Goal: Task Accomplishment & Management: Manage account settings

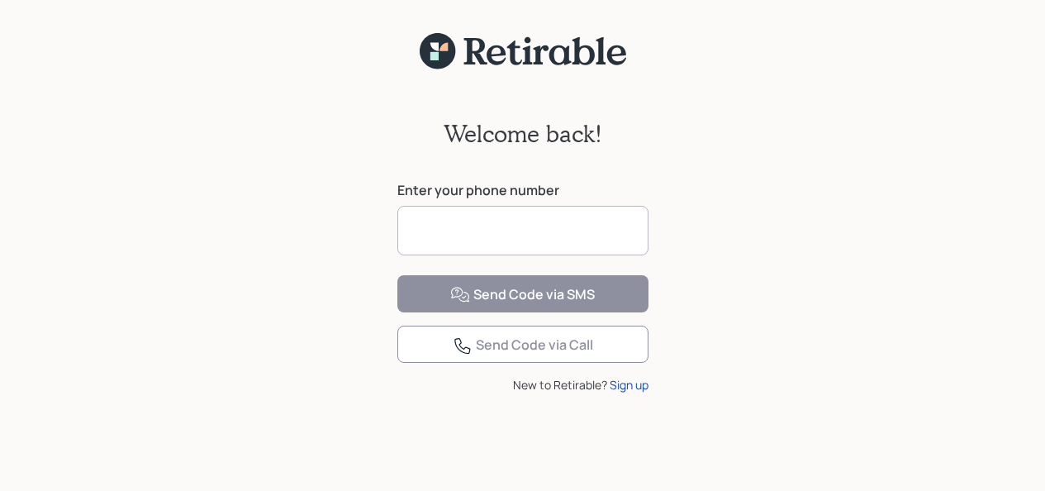
click at [437, 230] on input at bounding box center [522, 231] width 251 height 50
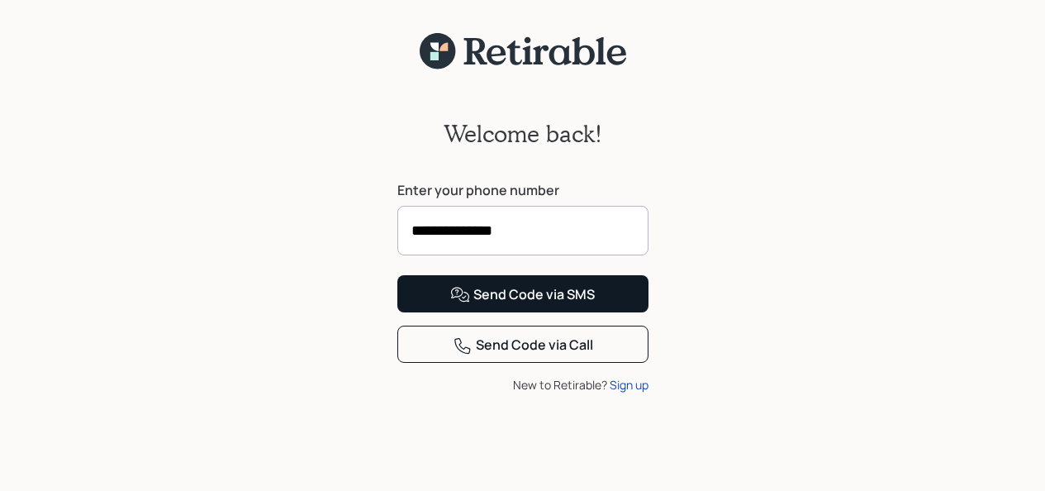
type input "**********"
click at [530, 305] on div "Send Code via SMS" at bounding box center [522, 295] width 145 height 20
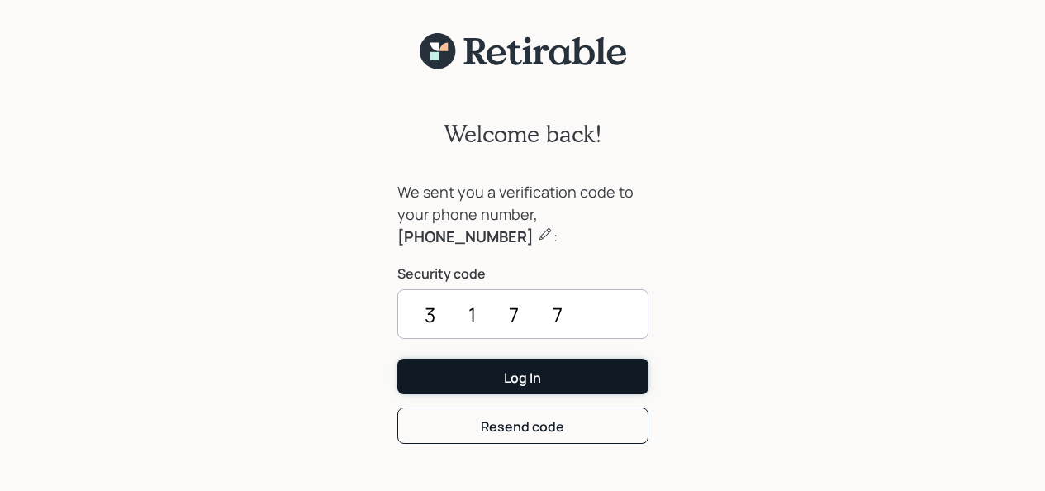
click at [522, 383] on div "Log In" at bounding box center [522, 378] width 37 height 18
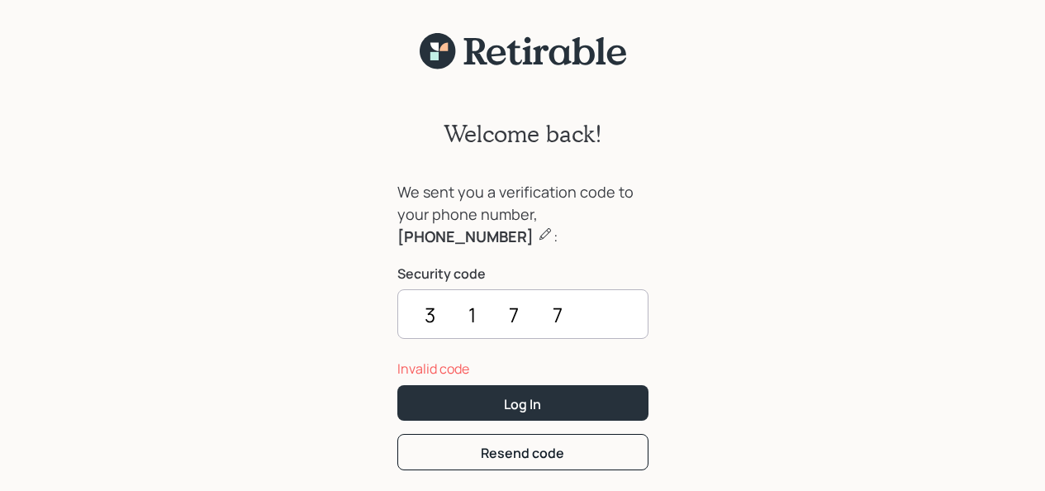
click at [570, 313] on input "3177" at bounding box center [522, 314] width 251 height 50
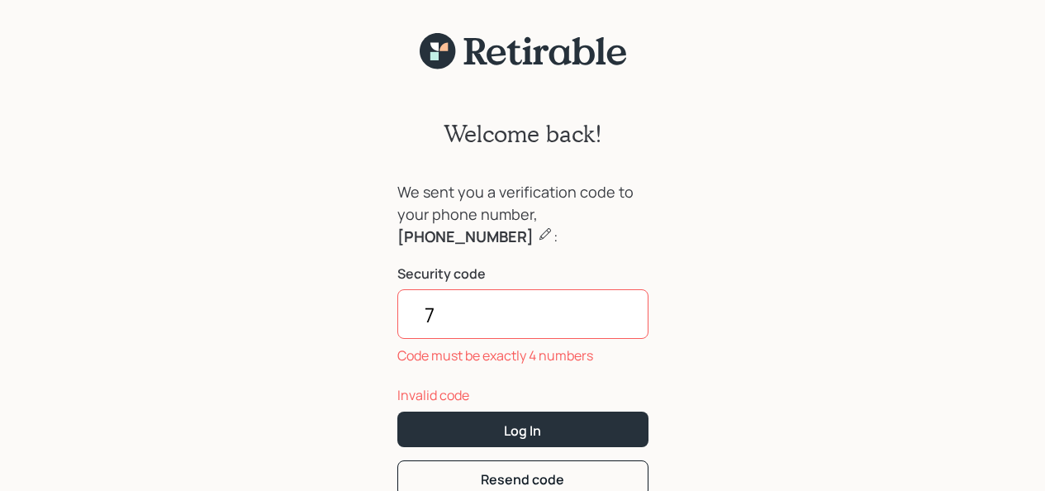
click at [432, 304] on input "7" at bounding box center [522, 314] width 251 height 50
type input "\"
type input "3177"
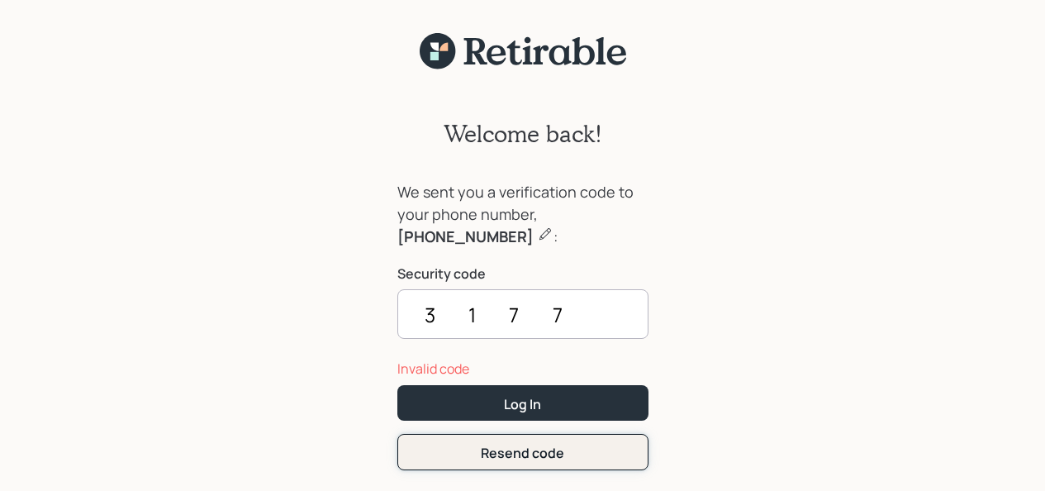
click at [495, 449] on div "Resend code" at bounding box center [522, 453] width 83 height 18
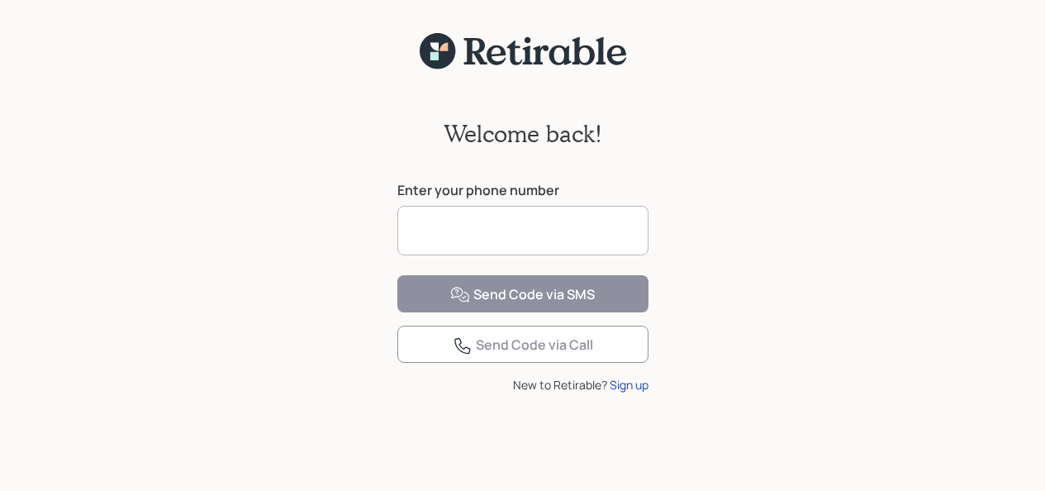
click at [456, 226] on input at bounding box center [522, 231] width 251 height 50
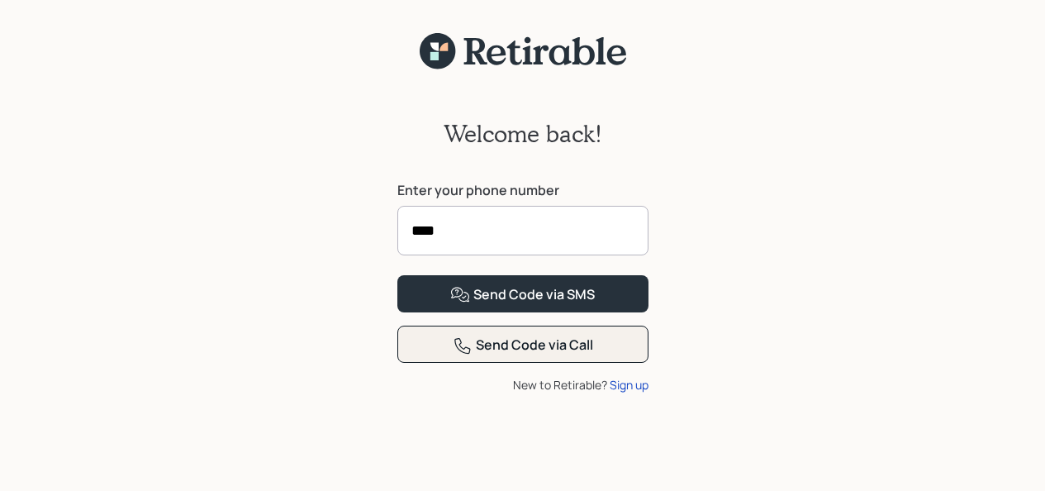
type input "****"
click at [511, 355] on div "Send Code via Call" at bounding box center [523, 345] width 140 height 20
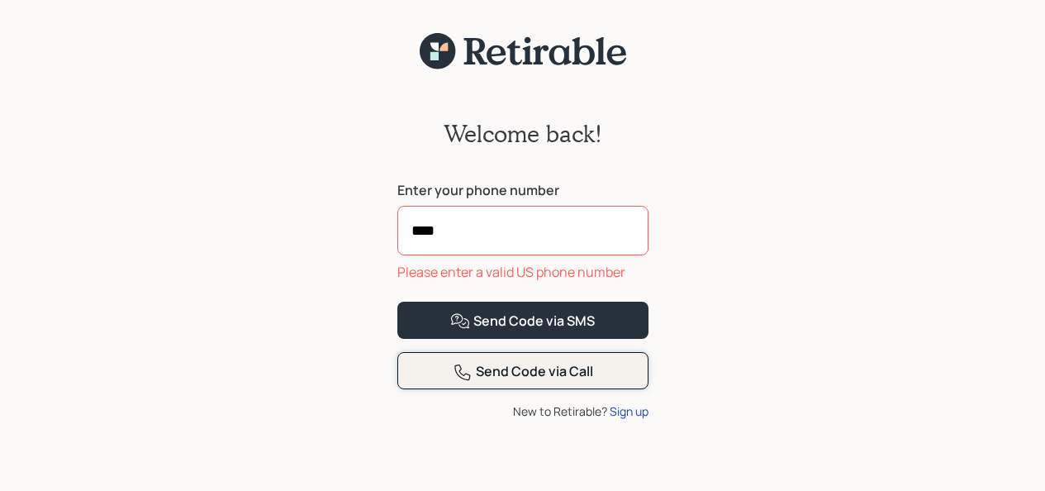
click at [513, 382] on div "Send Code via Call" at bounding box center [523, 372] width 140 height 20
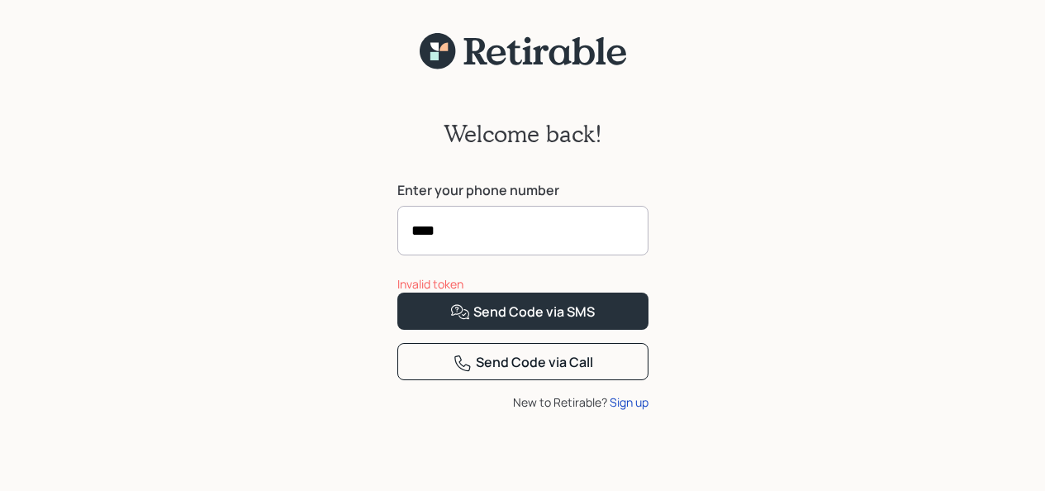
drag, startPoint x: 448, startPoint y: 232, endPoint x: 357, endPoint y: 233, distance: 90.9
click at [357, 233] on div "Welcome back! Enter your phone number **** Invalid token Send Code via SMS Send…" at bounding box center [522, 290] width 1045 height 441
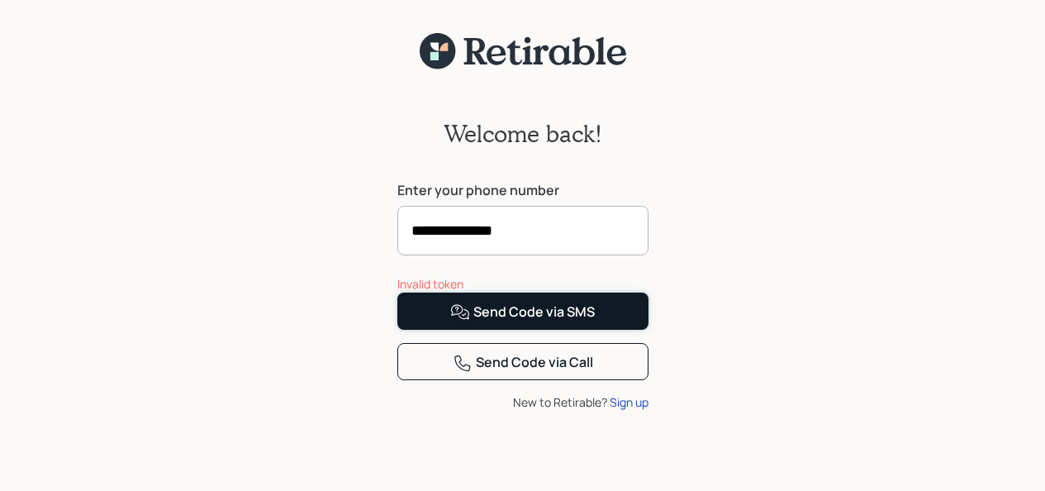
click at [481, 330] on button "Send Code via SMS" at bounding box center [522, 311] width 251 height 37
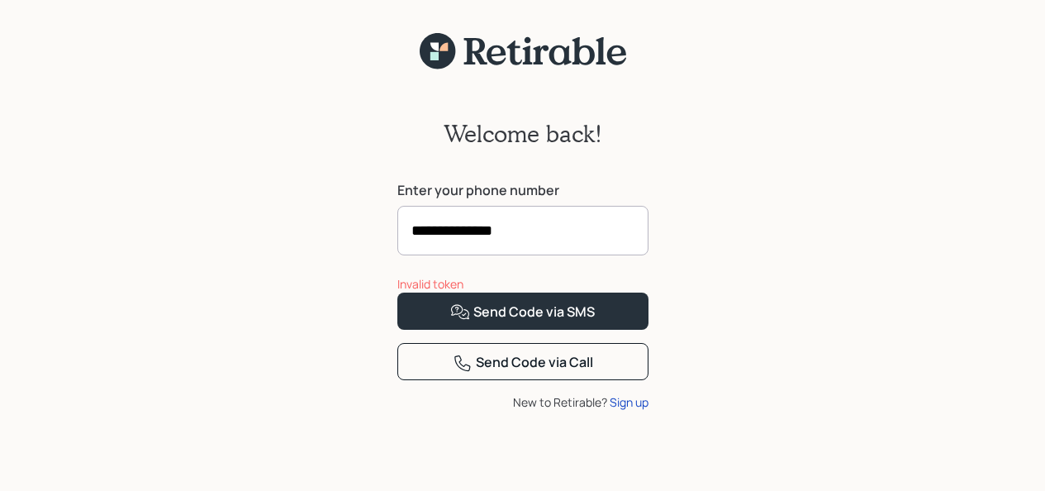
click at [528, 231] on input "**********" at bounding box center [522, 231] width 251 height 50
type input "*"
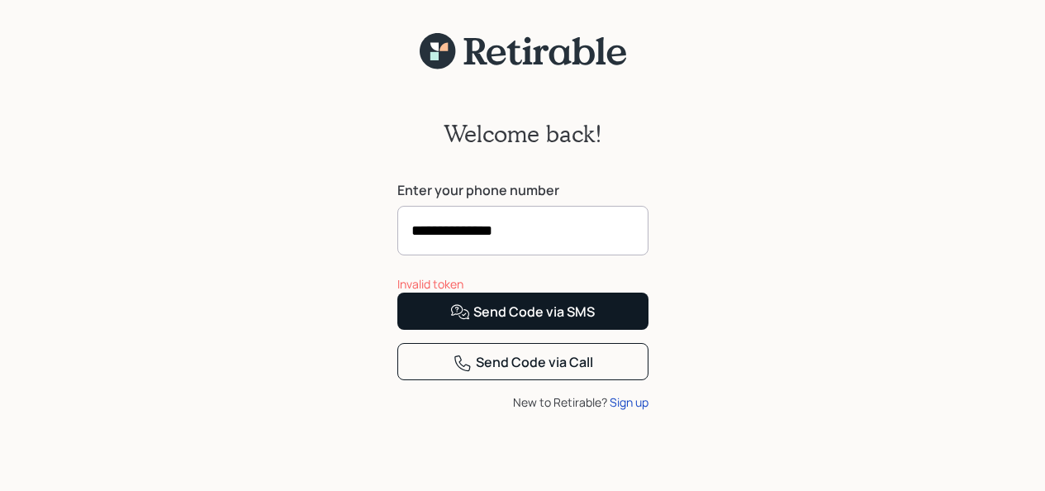
type input "**********"
click at [576, 322] on div "Send Code via SMS" at bounding box center [522, 312] width 145 height 20
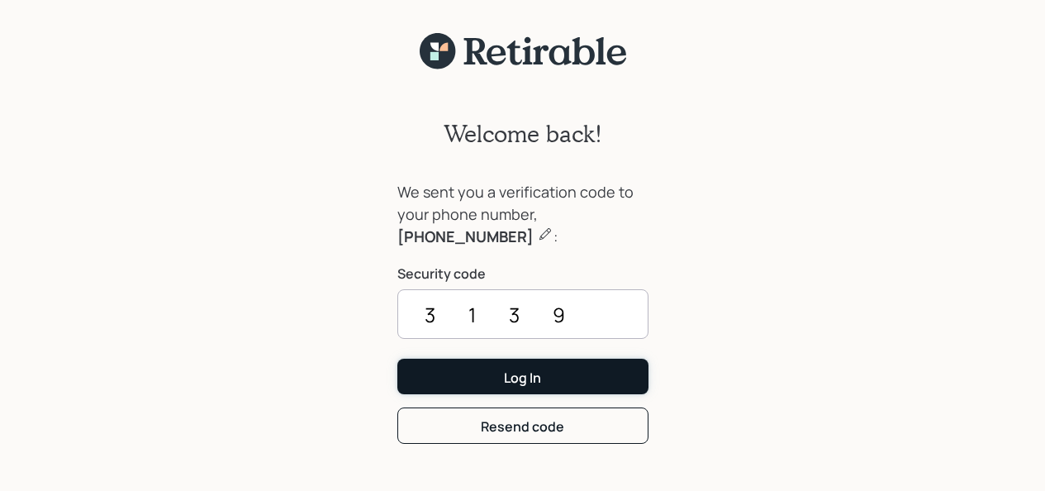
click at [520, 382] on div "Log In" at bounding box center [522, 378] width 37 height 18
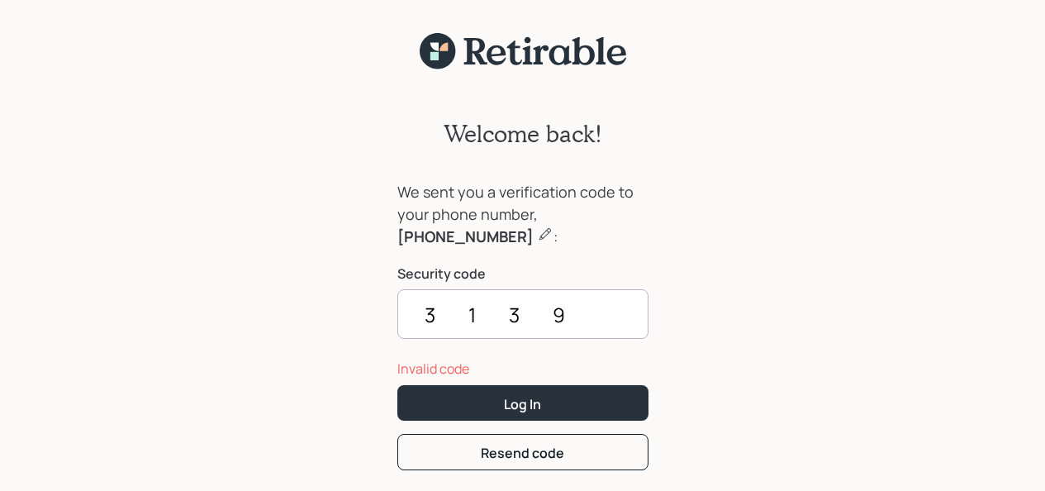
click at [568, 317] on input "3139" at bounding box center [522, 314] width 251 height 50
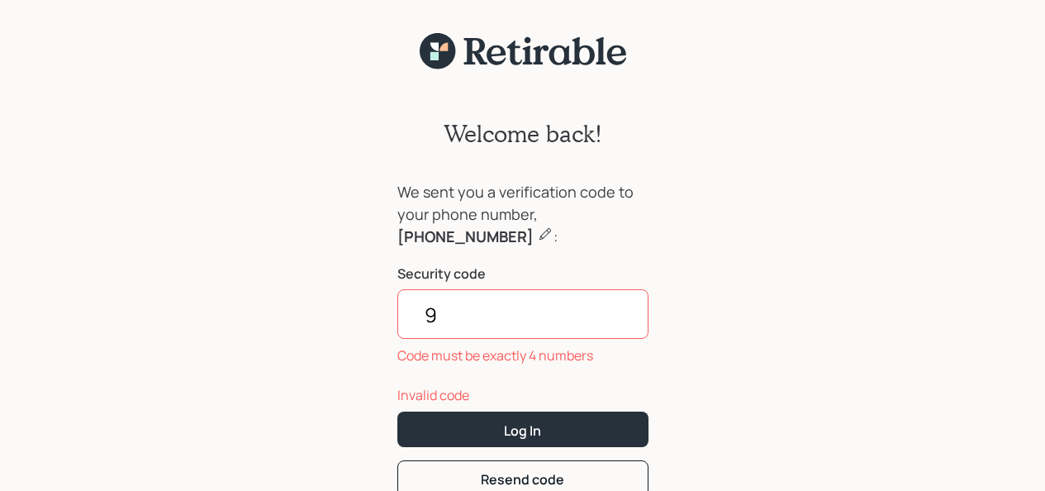
click at [432, 313] on input "9" at bounding box center [522, 314] width 251 height 50
click at [442, 315] on input "9" at bounding box center [522, 314] width 251 height 50
type input "3139"
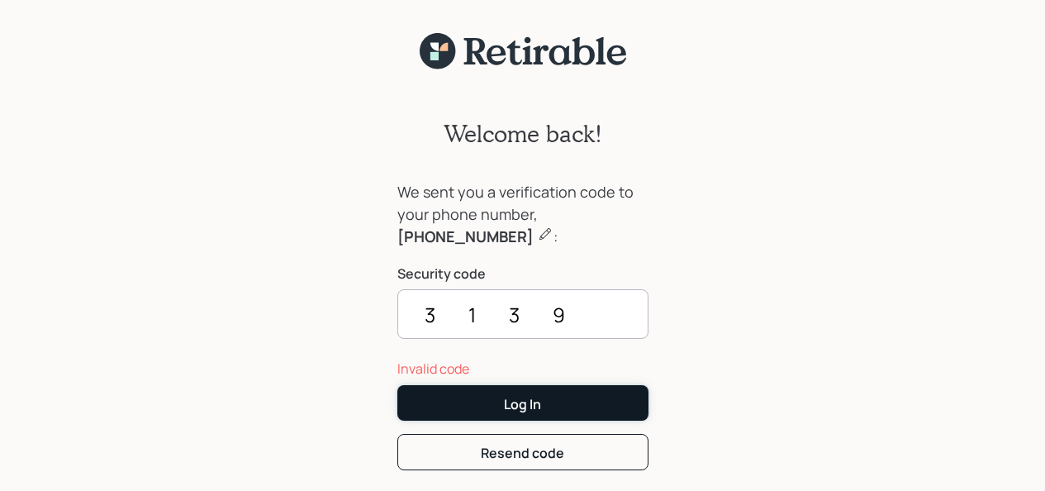
click at [480, 401] on button "Log In" at bounding box center [522, 403] width 251 height 36
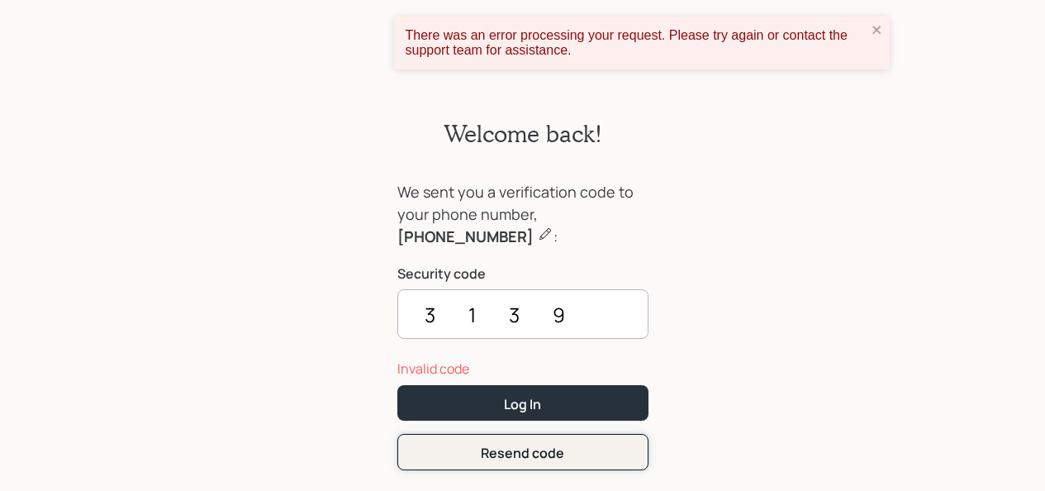
click at [567, 457] on button "Resend code" at bounding box center [522, 452] width 251 height 36
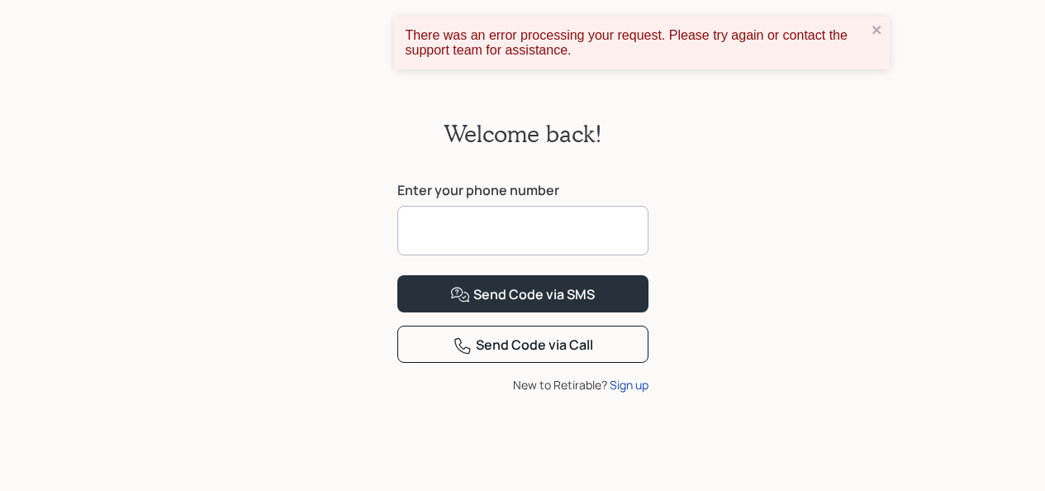
click at [463, 233] on input at bounding box center [522, 231] width 251 height 50
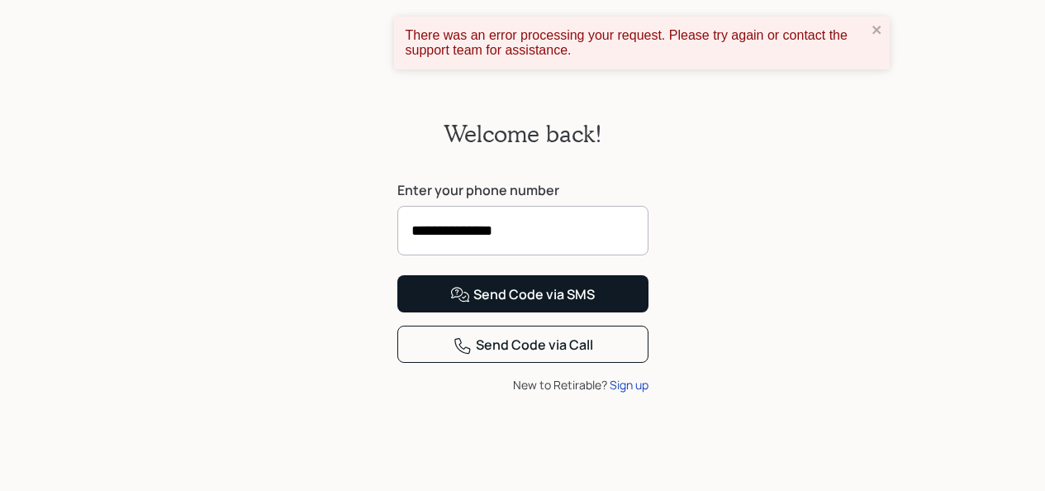
type input "**********"
click at [545, 305] on div "Send Code via SMS" at bounding box center [522, 295] width 145 height 20
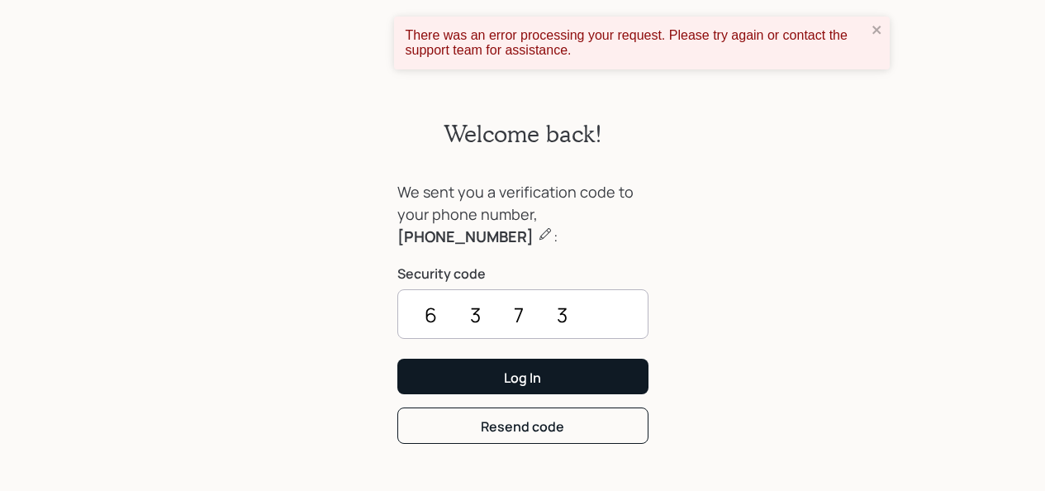
type input "6373"
click at [537, 378] on div "Log In" at bounding box center [522, 378] width 37 height 18
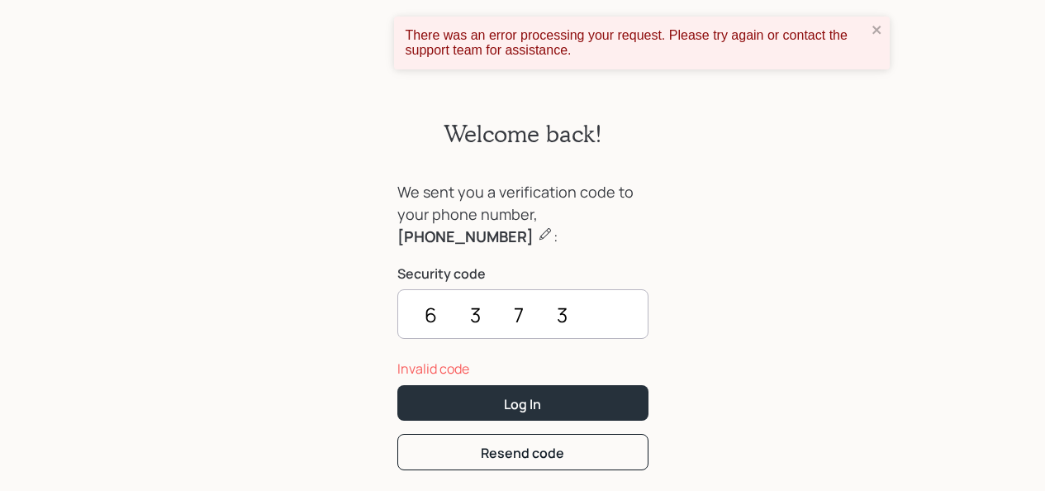
click at [507, 40] on div "There was an error processing your request. Please try again or contact the sup…" at bounding box center [636, 43] width 461 height 30
